Goal: Task Accomplishment & Management: Manage account settings

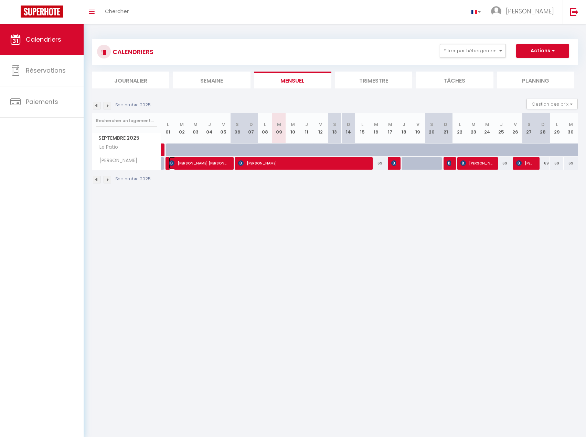
click at [209, 164] on span "[PERSON_NAME] [PERSON_NAME]" at bounding box center [199, 163] width 60 height 13
select select "OK"
select select "KO"
select select "0"
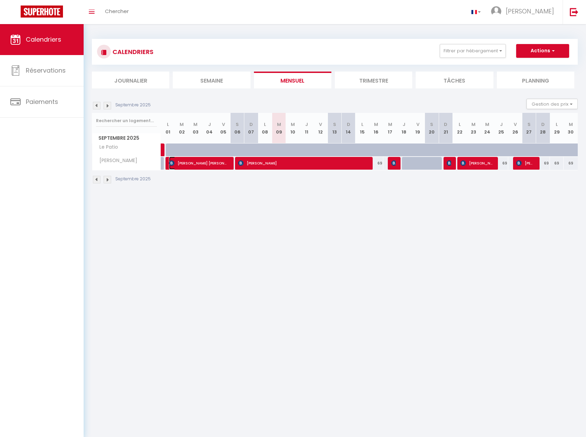
select select "1"
select select
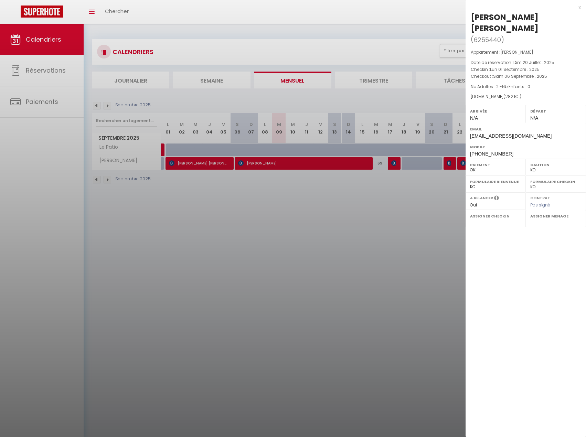
click at [579, 8] on div "x" at bounding box center [523, 7] width 115 height 8
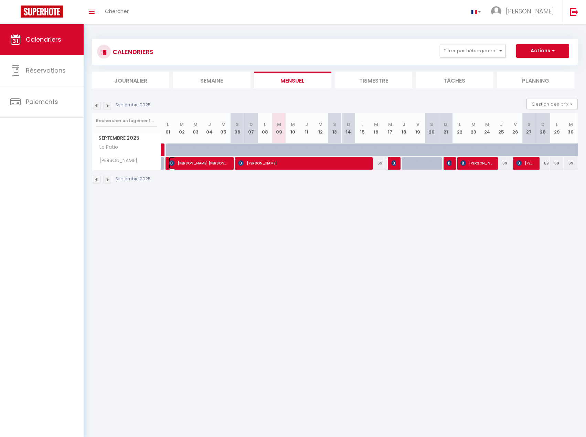
click at [195, 167] on span "[PERSON_NAME] [PERSON_NAME]" at bounding box center [199, 163] width 60 height 13
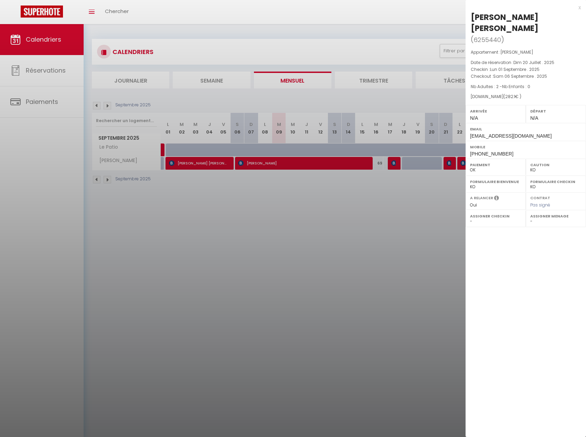
drag, startPoint x: 500, startPoint y: 76, endPoint x: 531, endPoint y: 77, distance: 31.0
click at [531, 94] on div "[DOMAIN_NAME] ( 282.1 € )" at bounding box center [526, 97] width 110 height 7
click at [531, 78] on div "[PERSON_NAME] [PERSON_NAME] ( 6255440 ) Appartement : [PERSON_NAME] Date de rés…" at bounding box center [526, 85] width 120 height 147
click at [576, 11] on div "x" at bounding box center [523, 7] width 115 height 8
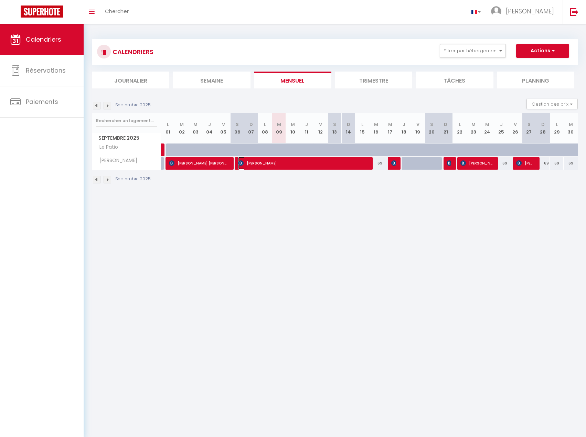
click at [296, 163] on span "[PERSON_NAME]" at bounding box center [302, 163] width 128 height 13
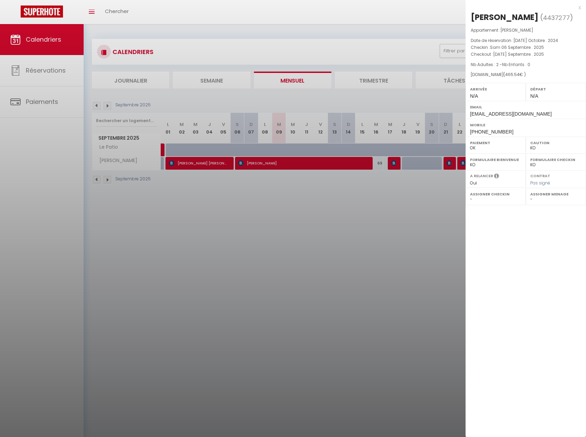
click at [582, 6] on div "x [PERSON_NAME] ( 4437277 ) Appartement : [PERSON_NAME] Date de réservation : […" at bounding box center [526, 70] width 120 height 140
click at [580, 7] on div "x" at bounding box center [523, 7] width 115 height 8
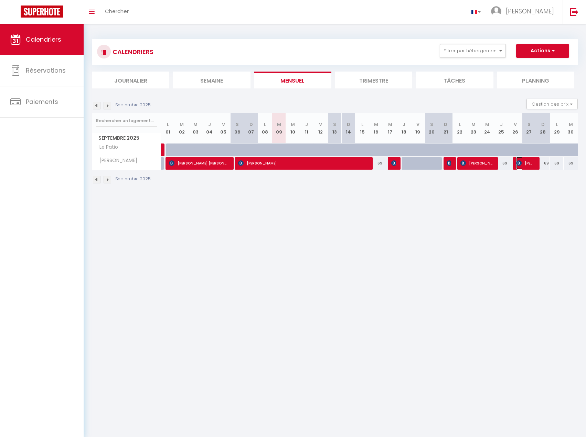
click at [523, 164] on span "[PERSON_NAME] [PERSON_NAME]" at bounding box center [525, 163] width 18 height 13
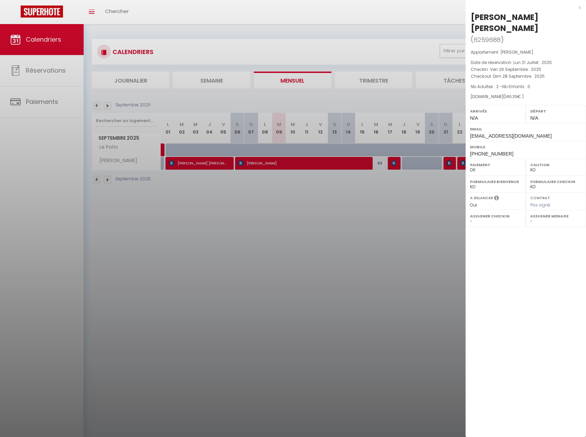
click at [578, 6] on div "x" at bounding box center [523, 7] width 115 height 8
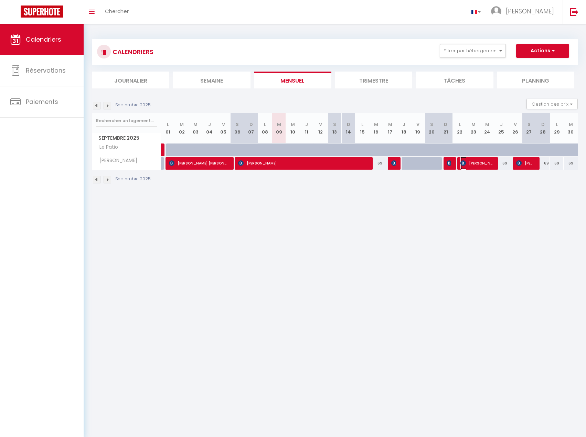
click at [469, 168] on span "[PERSON_NAME]" at bounding box center [476, 163] width 32 height 13
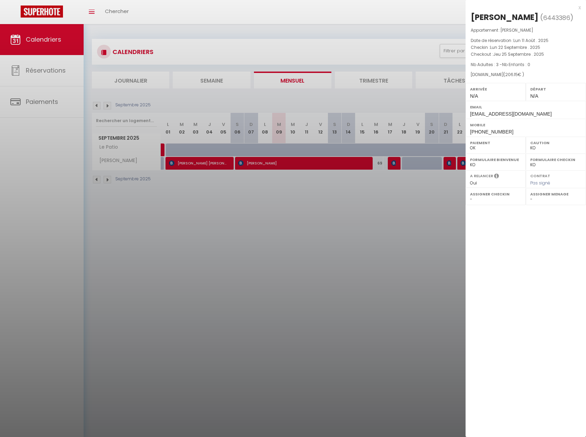
click at [446, 168] on div at bounding box center [293, 218] width 586 height 437
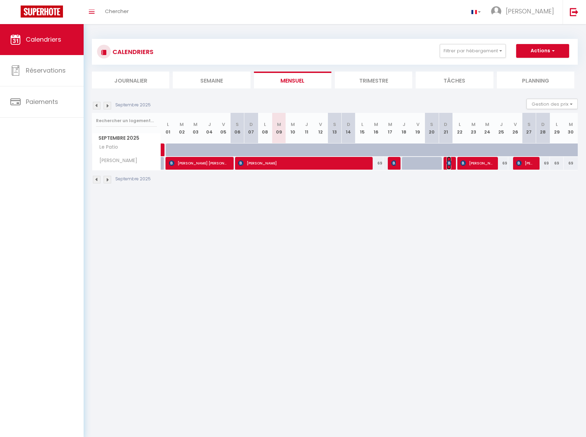
click at [447, 166] on img at bounding box center [450, 163] width 6 height 6
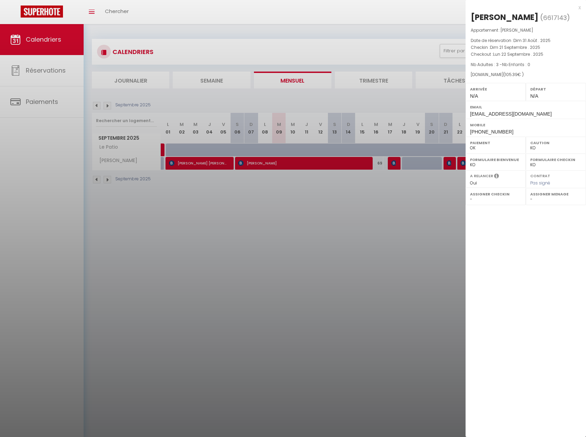
click at [577, 8] on div "x" at bounding box center [523, 7] width 115 height 8
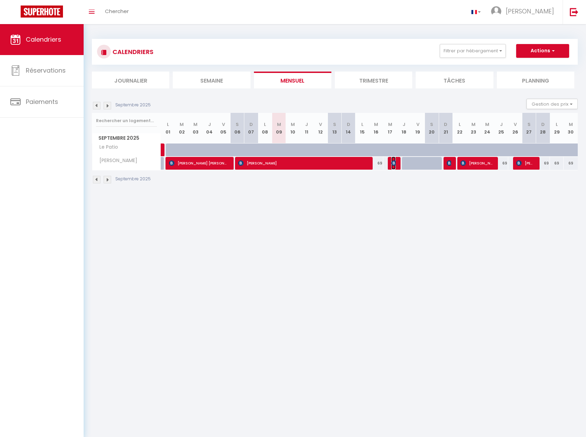
click at [394, 164] on img at bounding box center [394, 163] width 6 height 6
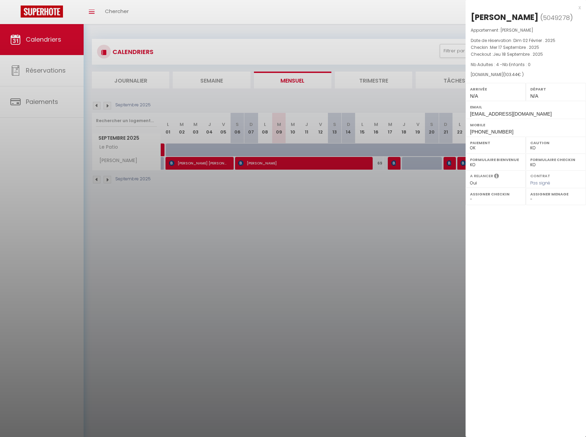
click at [347, 188] on div at bounding box center [293, 218] width 586 height 437
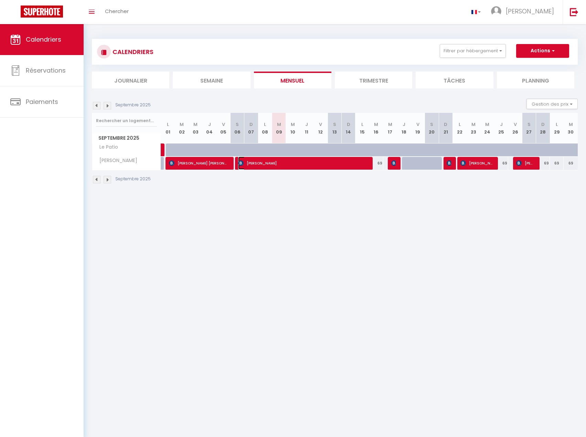
click at [317, 163] on span "[PERSON_NAME]" at bounding box center [302, 163] width 128 height 13
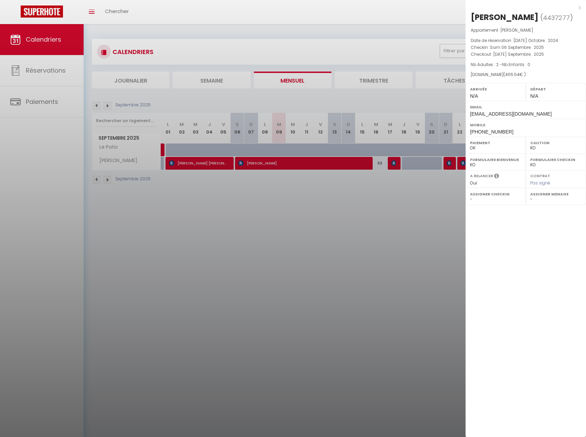
click at [321, 208] on div at bounding box center [293, 218] width 586 height 437
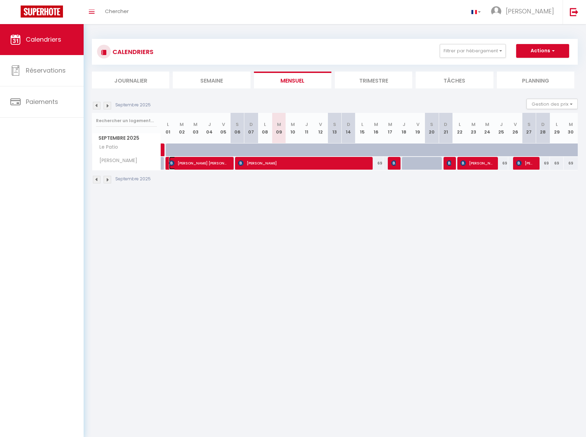
click at [215, 161] on span "[PERSON_NAME] [PERSON_NAME]" at bounding box center [199, 163] width 60 height 13
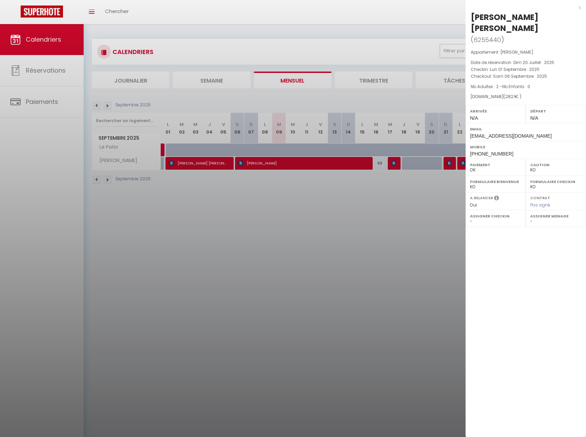
click at [315, 210] on div at bounding box center [293, 218] width 586 height 437
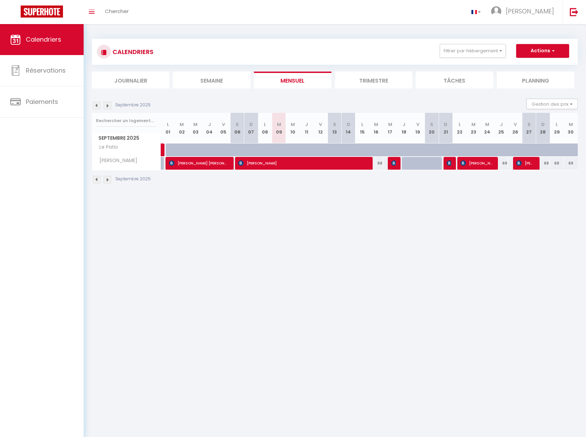
click at [111, 180] on img at bounding box center [108, 180] width 8 height 8
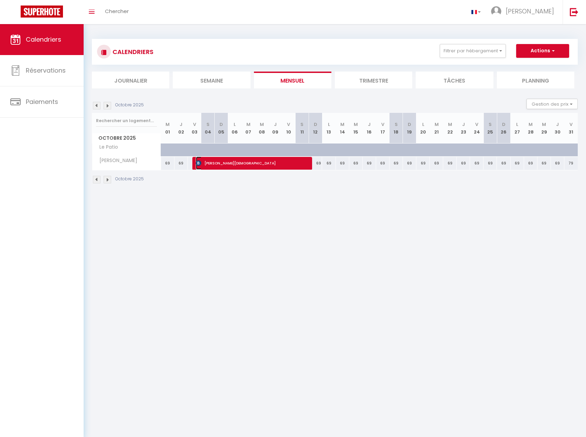
click at [216, 166] on span "[PERSON_NAME][DEMOGRAPHIC_DATA]" at bounding box center [252, 163] width 112 height 13
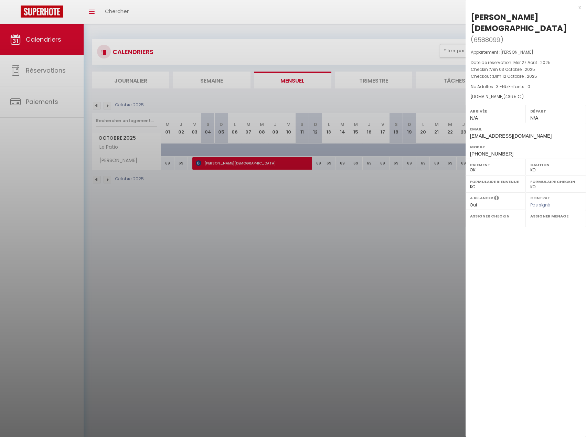
click at [208, 184] on div at bounding box center [293, 218] width 586 height 437
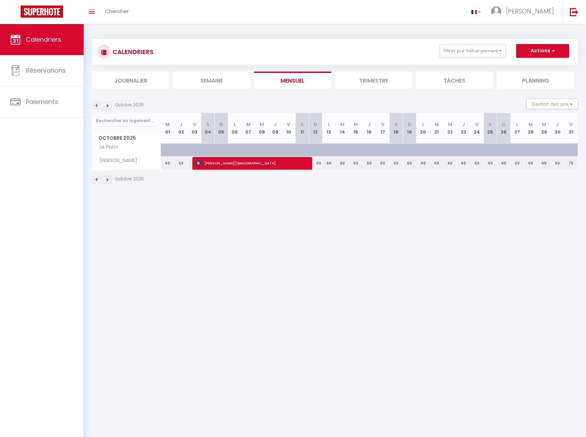
click at [110, 181] on img at bounding box center [108, 180] width 8 height 8
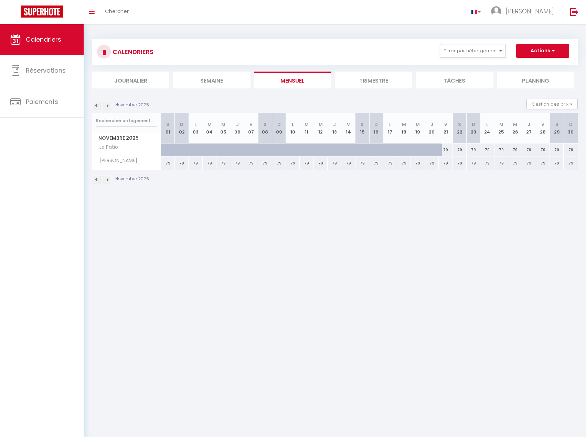
click at [95, 181] on img at bounding box center [97, 180] width 8 height 8
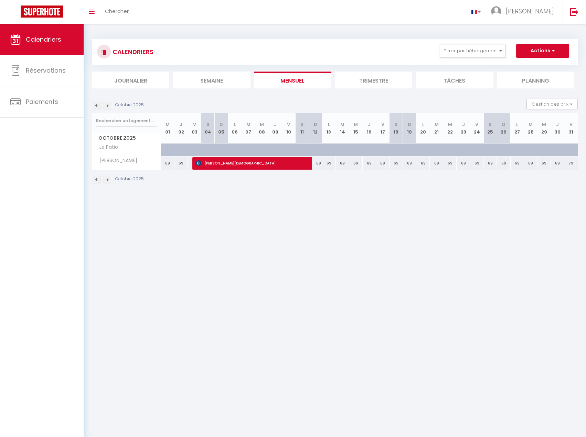
click at [95, 181] on img at bounding box center [97, 180] width 8 height 8
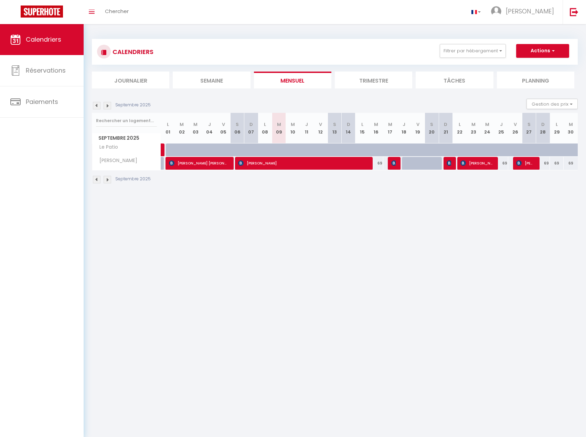
click at [108, 180] on img at bounding box center [108, 180] width 8 height 8
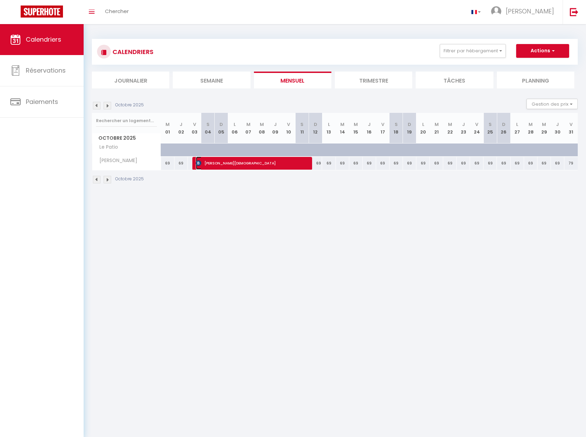
click at [236, 165] on span "[PERSON_NAME][DEMOGRAPHIC_DATA]" at bounding box center [252, 163] width 112 height 13
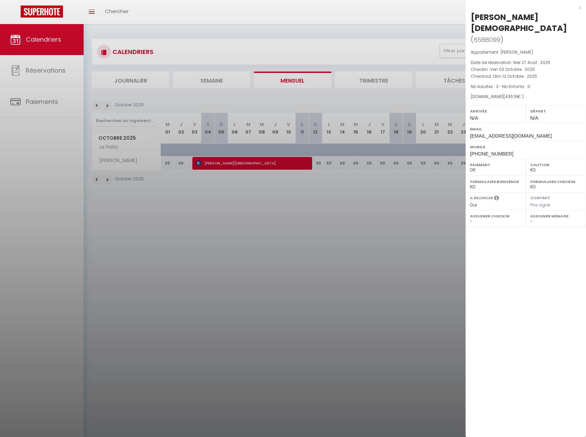
click at [581, 10] on div "x [PERSON_NAME] ( 6588099 ) Appartement : [PERSON_NAME] Date de réservation : M…" at bounding box center [526, 81] width 120 height 162
click at [580, 9] on div "x" at bounding box center [523, 7] width 115 height 8
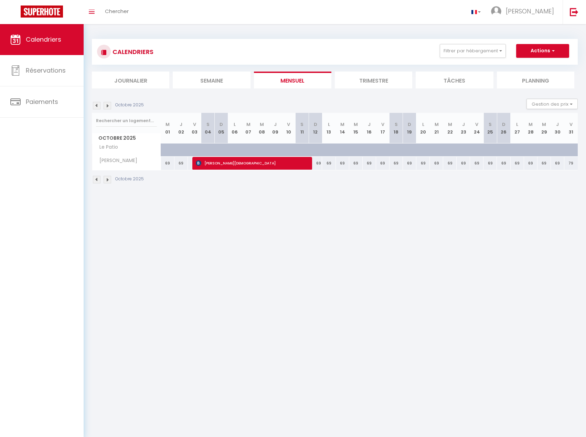
click at [95, 179] on img at bounding box center [97, 180] width 8 height 8
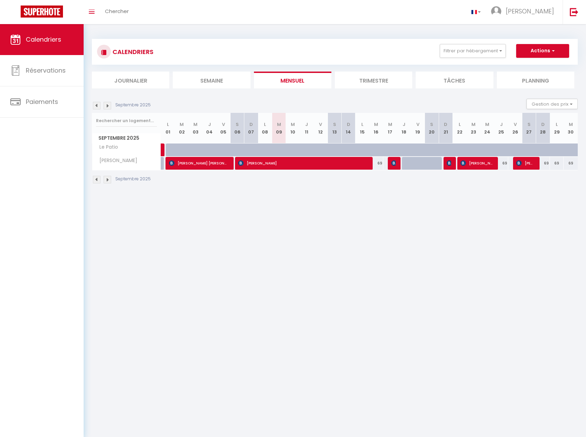
click at [367, 266] on body "🟢 Des questions ou besoin d'assistance pour la migration AirBnB? Connectez-vous…" at bounding box center [293, 242] width 586 height 437
